Goal: Information Seeking & Learning: Check status

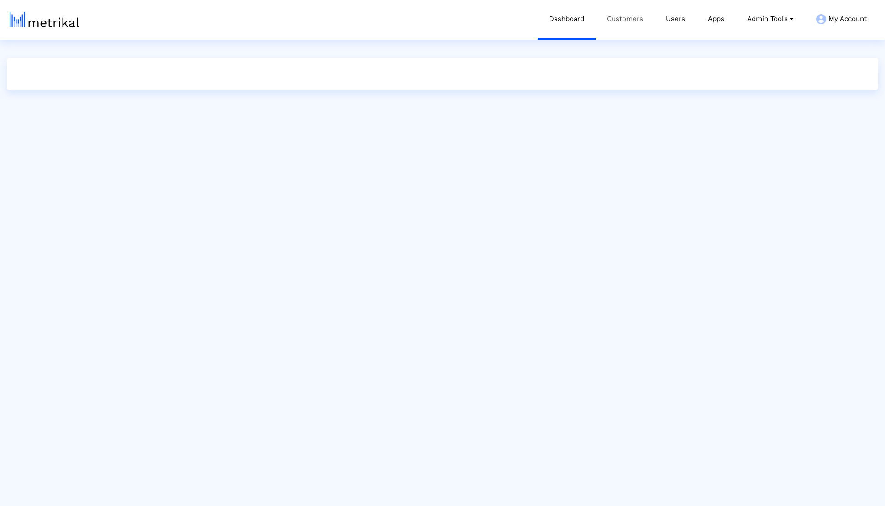
click at [621, 23] on link "Customers" at bounding box center [625, 19] width 59 height 38
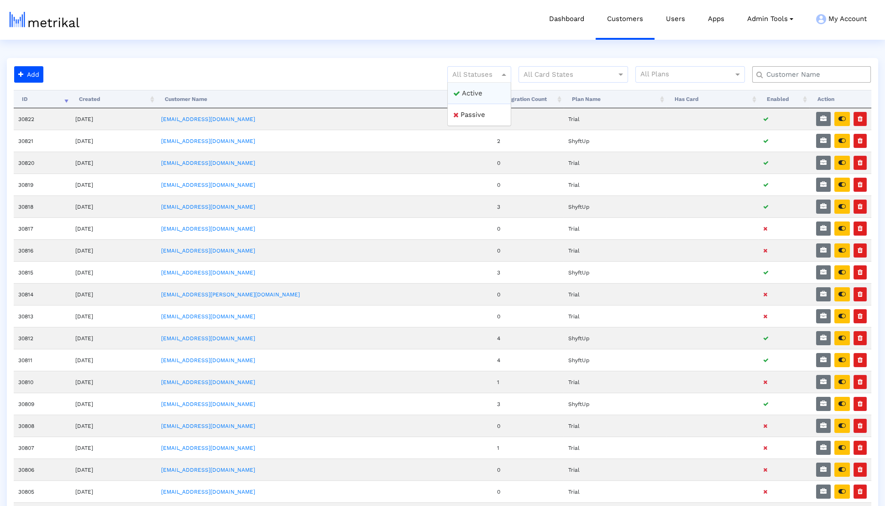
click at [501, 70] on span at bounding box center [504, 74] width 11 height 11
click at [496, 82] on ng-dropdown-panel "Active Passive" at bounding box center [476, 104] width 64 height 44
click at [484, 88] on div "Active" at bounding box center [476, 94] width 63 height 22
click at [821, 74] on input "text" at bounding box center [810, 75] width 107 height 10
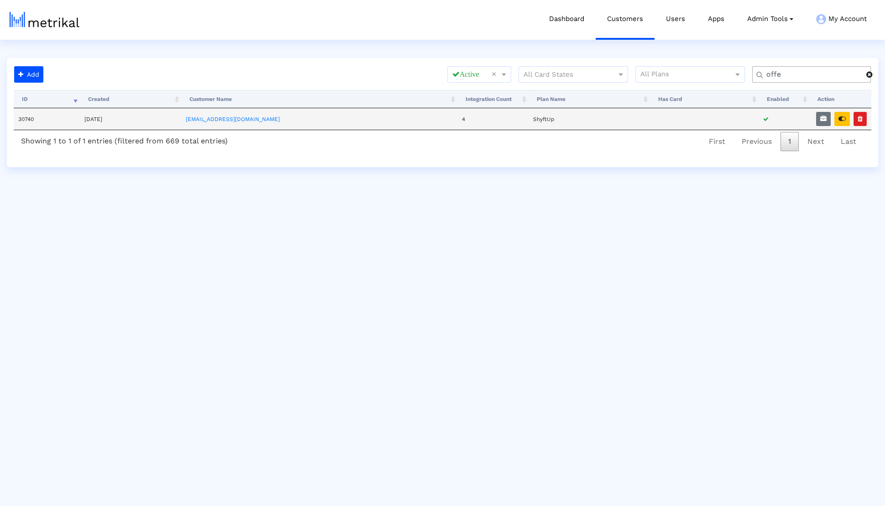
type input "offe"
click at [30, 121] on td "30740" at bounding box center [47, 118] width 66 height 21
copy td "30740"
click at [215, 122] on td "[EMAIL_ADDRESS][DOMAIN_NAME]" at bounding box center [319, 118] width 276 height 21
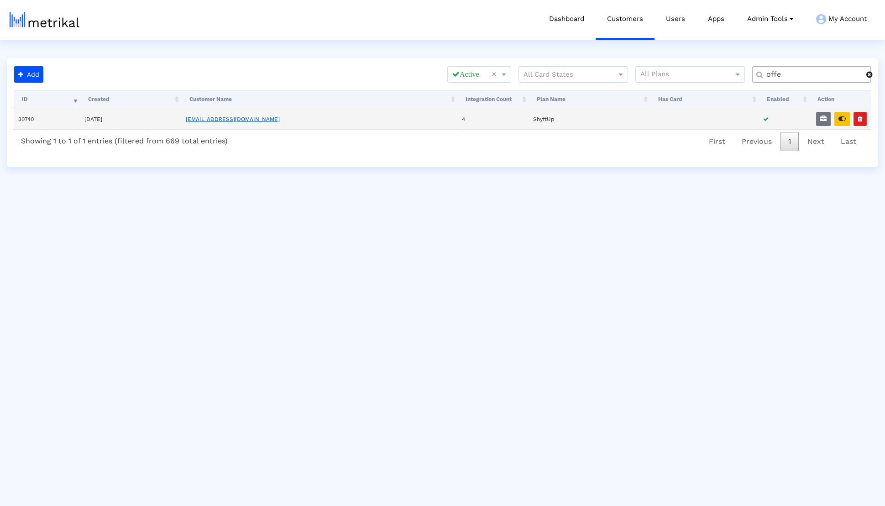
click at [227, 119] on link "[EMAIL_ADDRESS][DOMAIN_NAME]" at bounding box center [233, 119] width 94 height 6
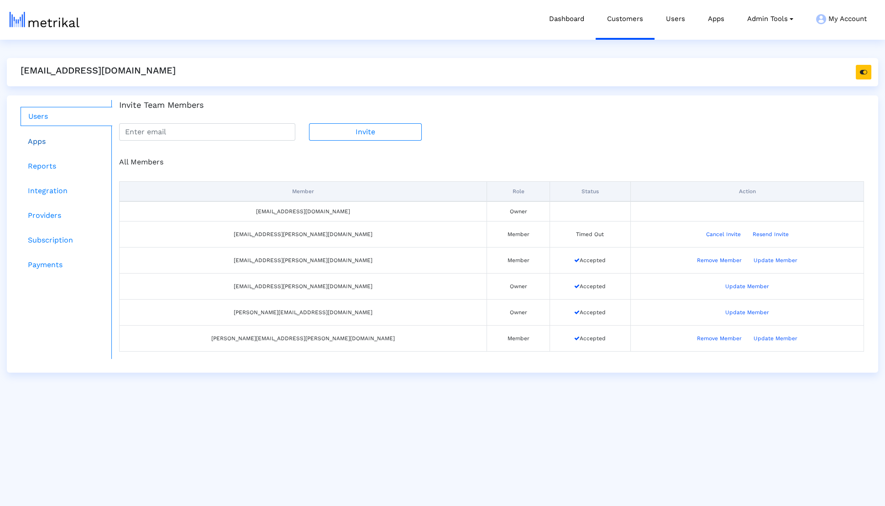
click at [55, 138] on link "Apps" at bounding box center [67, 141] width 92 height 18
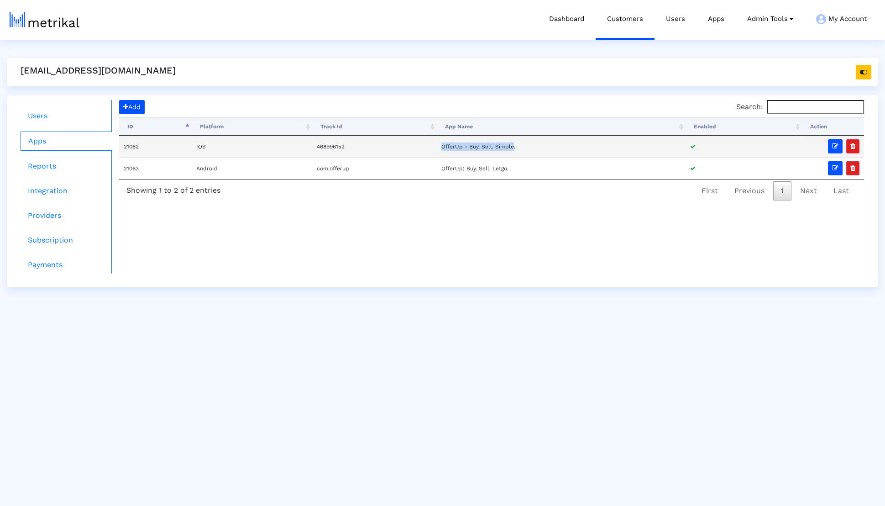
drag, startPoint x: 442, startPoint y: 143, endPoint x: 514, endPoint y: 146, distance: 71.7
click at [514, 146] on td "OfferUp - Buy. Sell. Simple." at bounding box center [561, 146] width 249 height 21
copy td "OfferUp - Buy. Sell. Simple"
click at [130, 144] on td "21062" at bounding box center [155, 146] width 73 height 21
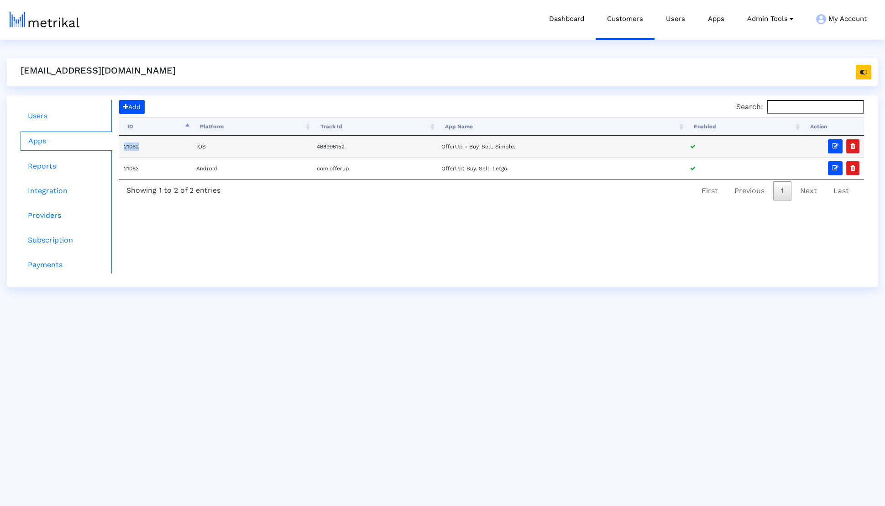
copy td "21062"
drag, startPoint x: 438, startPoint y: 146, endPoint x: 515, endPoint y: 149, distance: 76.3
click at [515, 149] on tr "21062 IOS 468996152 OfferUp - Buy. Sell. Simple." at bounding box center [491, 146] width 745 height 21
copy tr "OfferUp - Buy. Sell. Simple"
click at [635, 13] on link "Customers" at bounding box center [625, 19] width 59 height 38
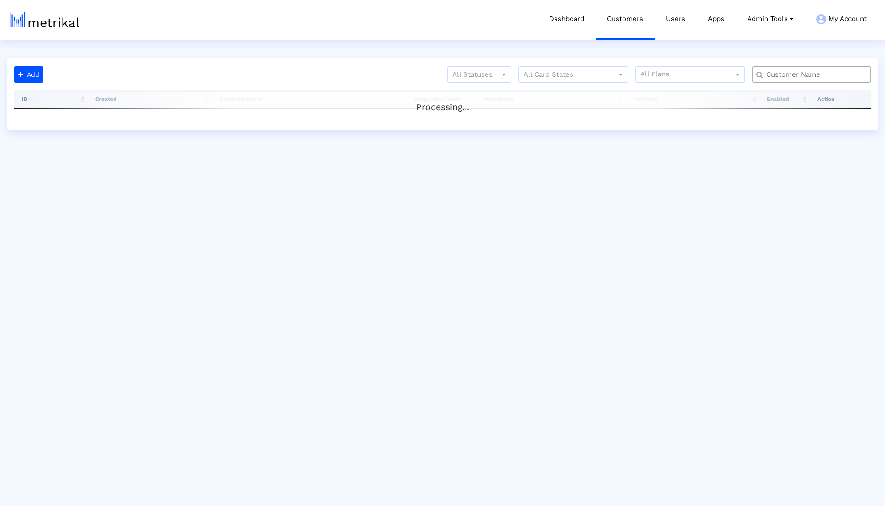
click at [789, 74] on input "text" at bounding box center [813, 75] width 107 height 10
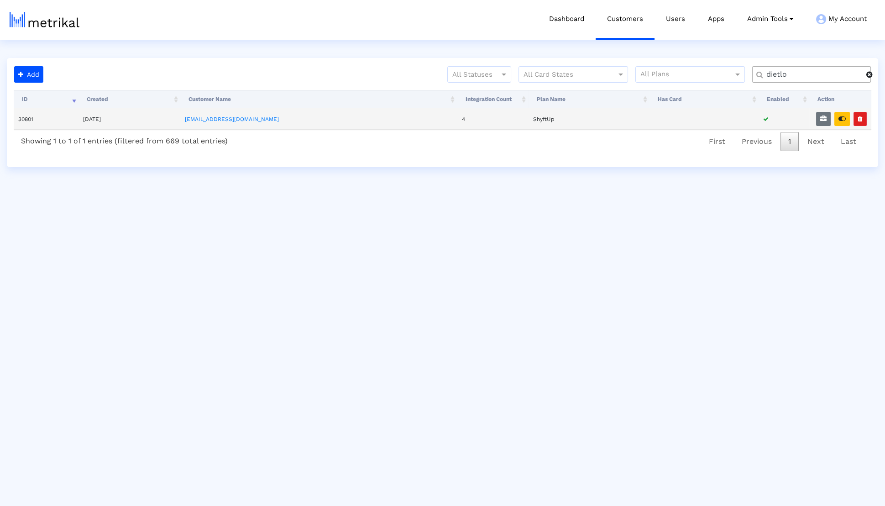
type input "dietlo"
click at [834, 122] on td at bounding box center [840, 118] width 62 height 21
click at [835, 122] on button "button" at bounding box center [843, 119] width 16 height 14
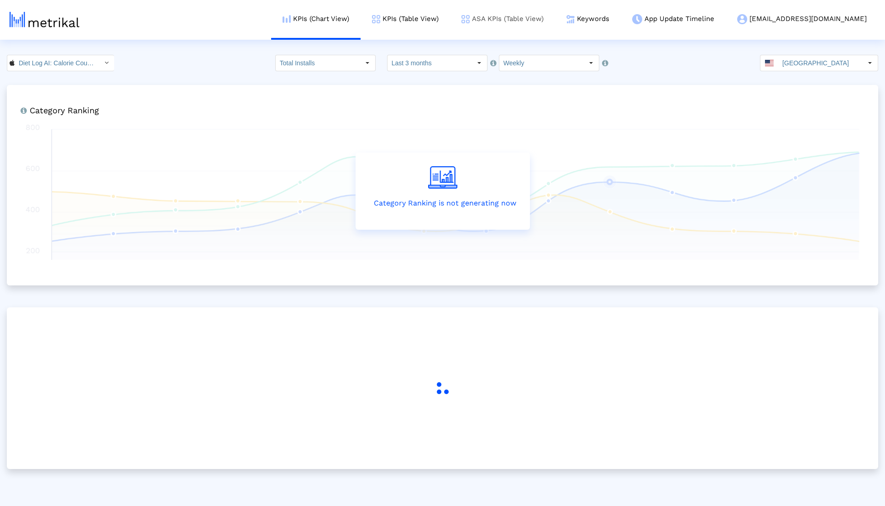
click at [513, 25] on link "ASA KPIs (Table View)" at bounding box center [502, 19] width 105 height 38
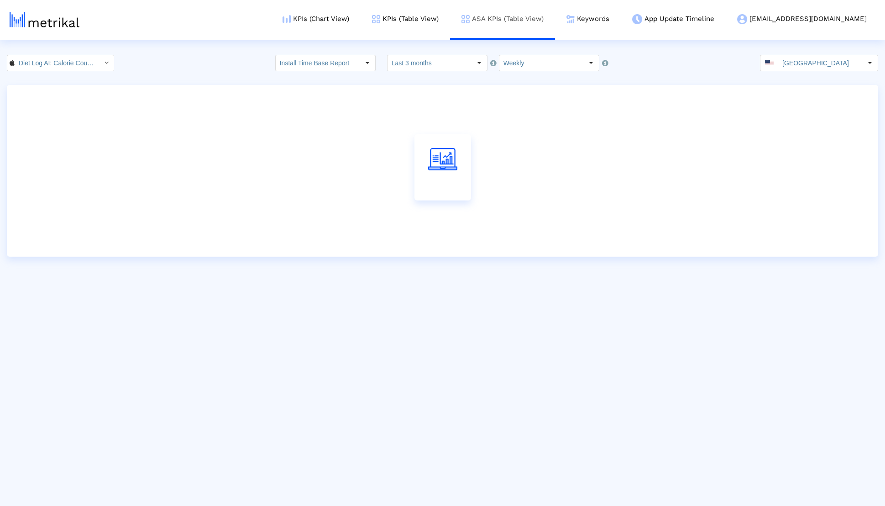
click at [513, 25] on link "ASA KPIs (Table View)" at bounding box center [502, 19] width 105 height 38
